Goal: Navigation & Orientation: Find specific page/section

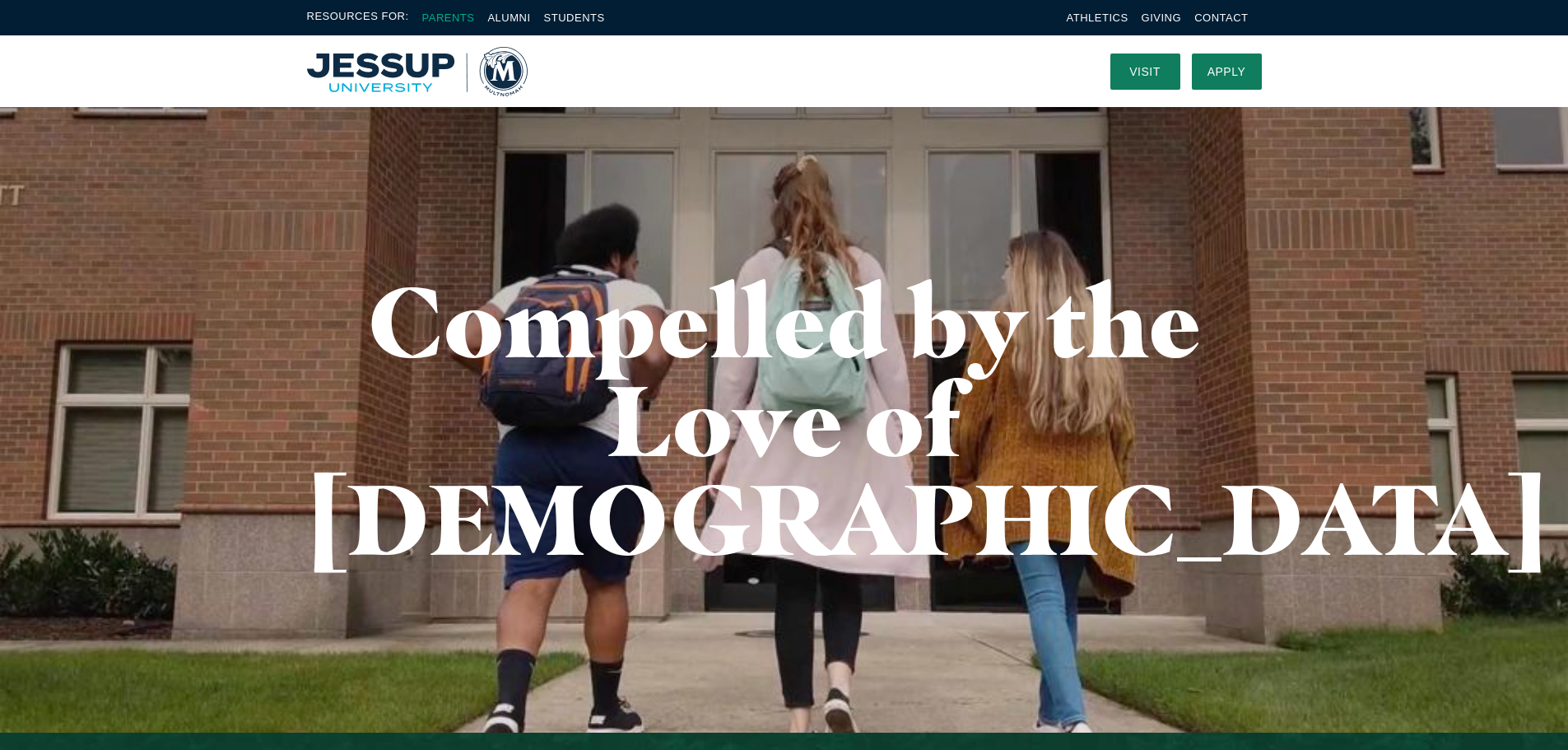
click at [448, 13] on link "Parents" at bounding box center [448, 18] width 53 height 13
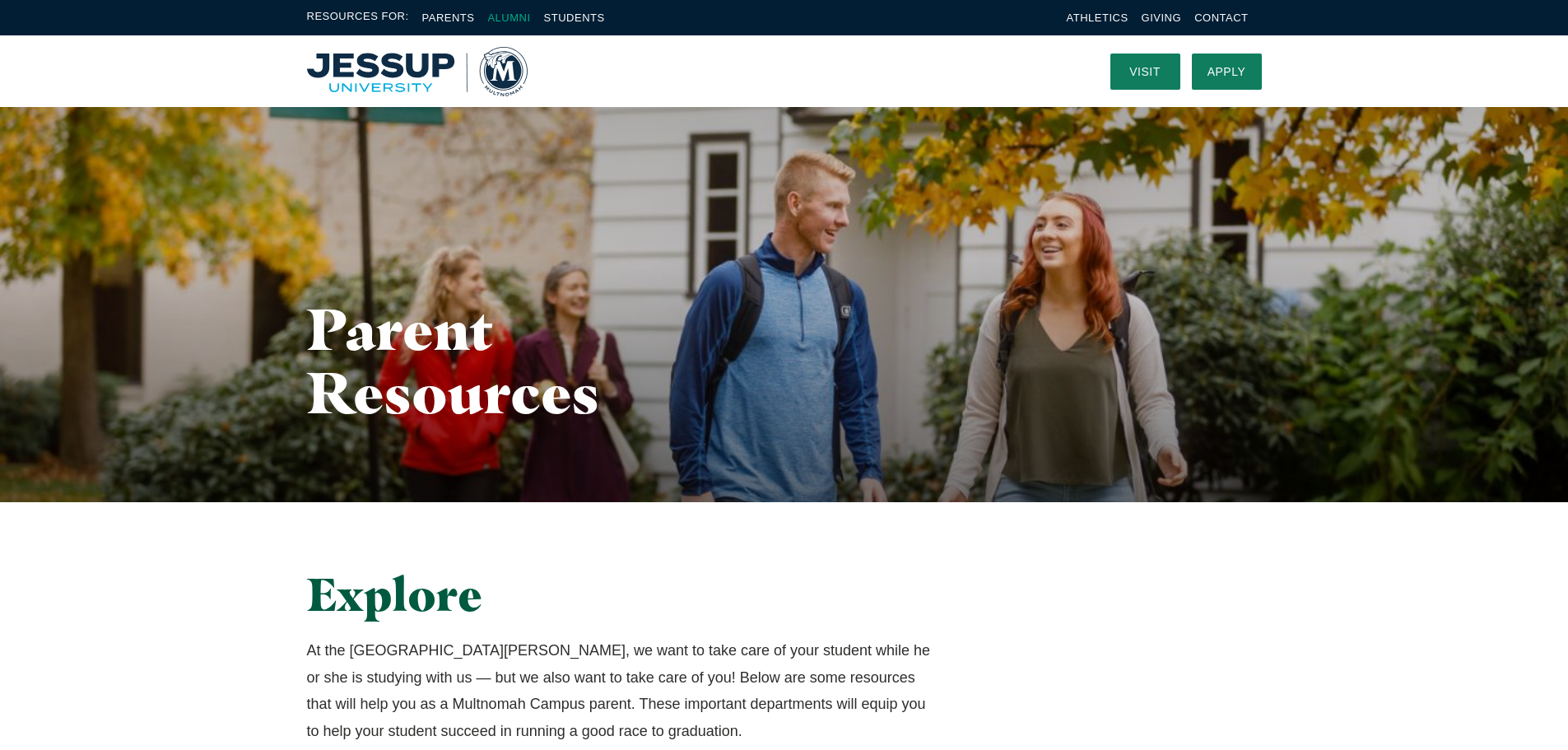
click at [504, 18] on link "Alumni" at bounding box center [508, 18] width 43 height 13
